Goal: Task Accomplishment & Management: Complete application form

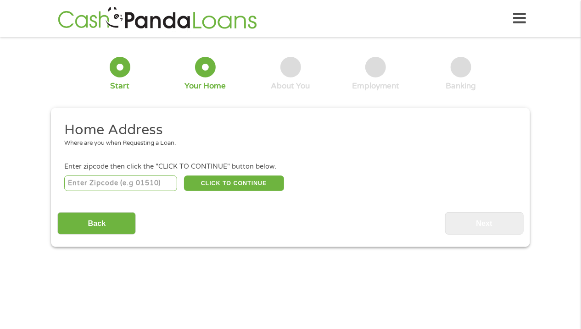
click at [82, 182] on input "number" at bounding box center [120, 184] width 113 height 16
type input "78573"
select select "[US_STATE]"
click at [234, 184] on button "CLICK TO CONTINUE" at bounding box center [234, 184] width 100 height 16
type input "78573"
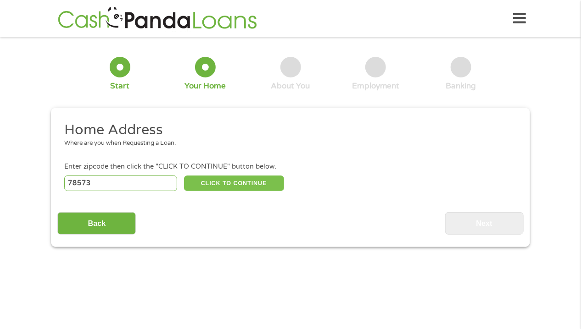
type input "Mission"
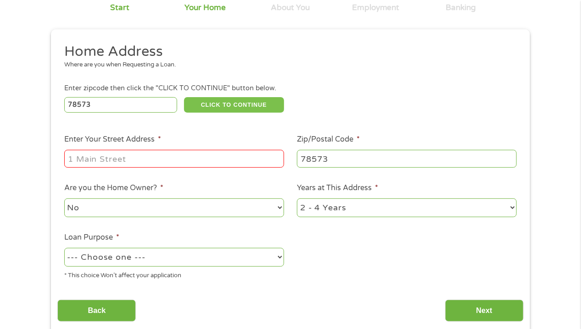
scroll to position [92, 0]
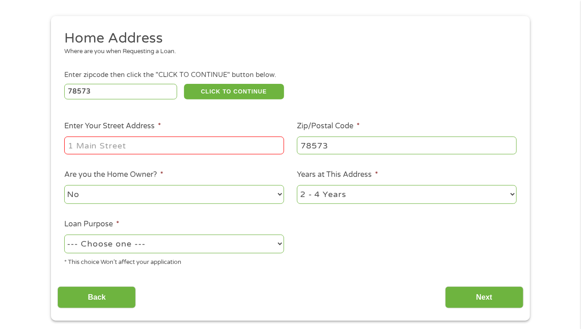
click at [86, 144] on input "Enter Your Street Address *" at bounding box center [174, 145] width 220 height 17
type input "[GEOGRAPHIC_DATA]"
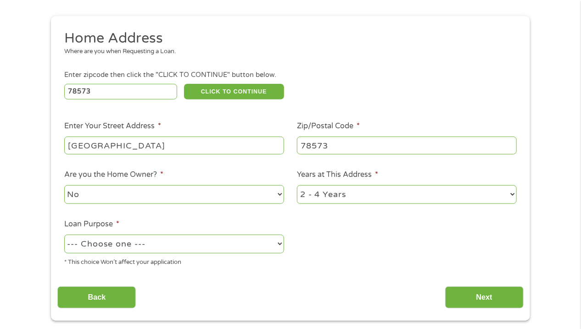
click at [512, 197] on select "1 Year or less 1 - 2 Years 2 - 4 Years Over 4 Years" at bounding box center [407, 194] width 220 height 19
select select "60months"
click at [297, 186] on select "1 Year or less 1 - 2 Years 2 - 4 Years Over 4 Years" at bounding box center [407, 194] width 220 height 19
click at [278, 245] on select "--- Choose one --- Pay Bills Debt Consolidation Home Improvement Major Purchase…" at bounding box center [174, 244] width 220 height 19
select select "debtconsolidation"
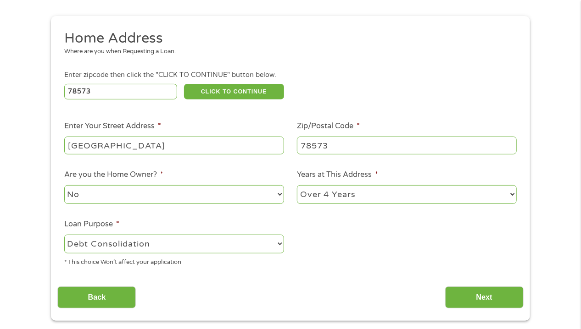
click at [64, 236] on select "--- Choose one --- Pay Bills Debt Consolidation Home Improvement Major Purchase…" at bounding box center [174, 244] width 220 height 19
click at [479, 296] on input "Next" at bounding box center [484, 298] width 78 height 22
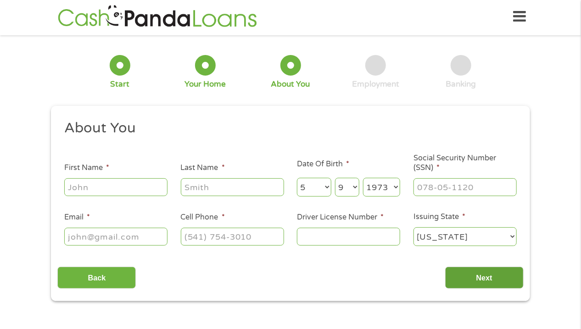
scroll to position [0, 0]
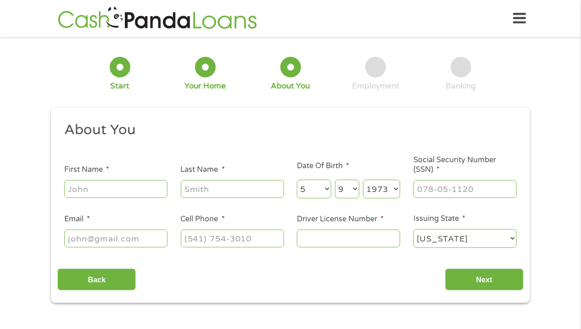
click at [77, 189] on input "First Name *" at bounding box center [115, 188] width 103 height 17
type input "[GEOGRAPHIC_DATA]"
type input "[PERSON_NAME]"
type input "[EMAIL_ADDRESS][DOMAIN_NAME]"
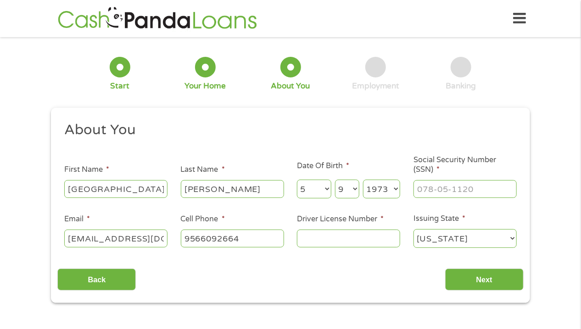
type input "[PHONE_NUMBER]"
